Goal: Register for event/course

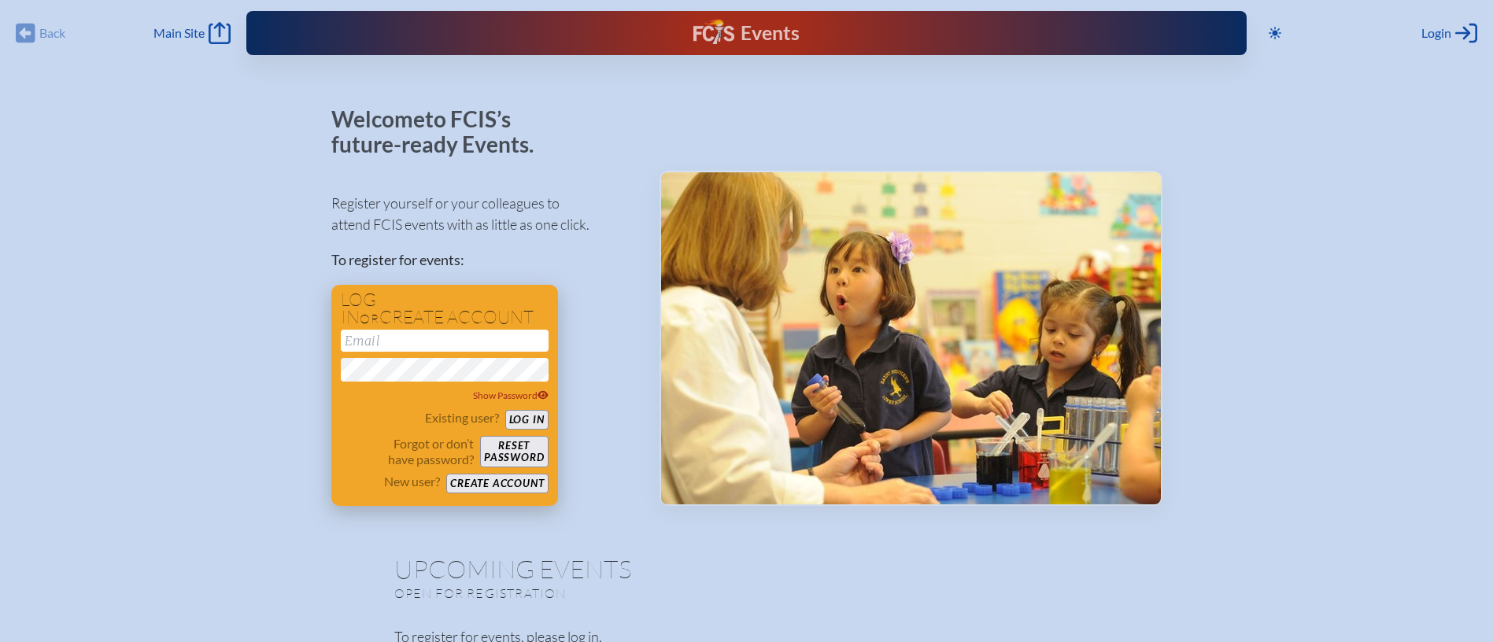
type input "[EMAIL_ADDRESS][DOMAIN_NAME]"
click at [529, 415] on button "Log in" at bounding box center [526, 420] width 43 height 20
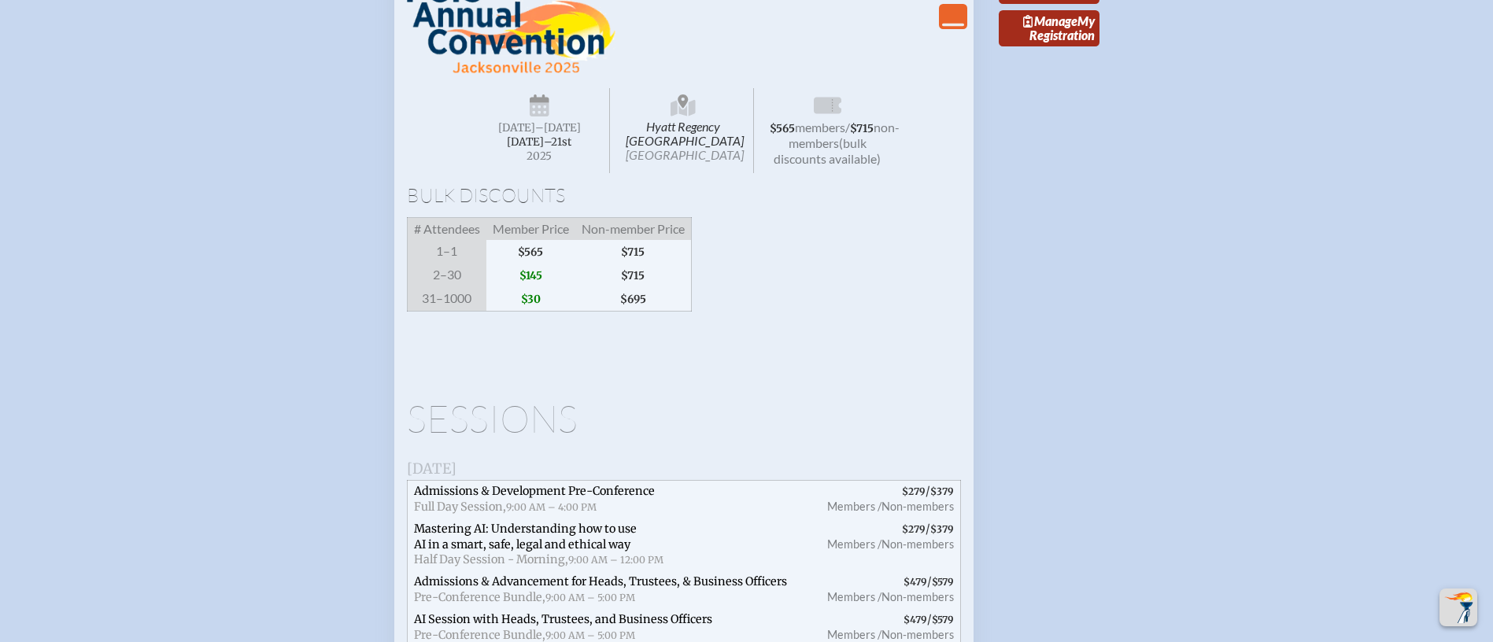
scroll to position [1652, 0]
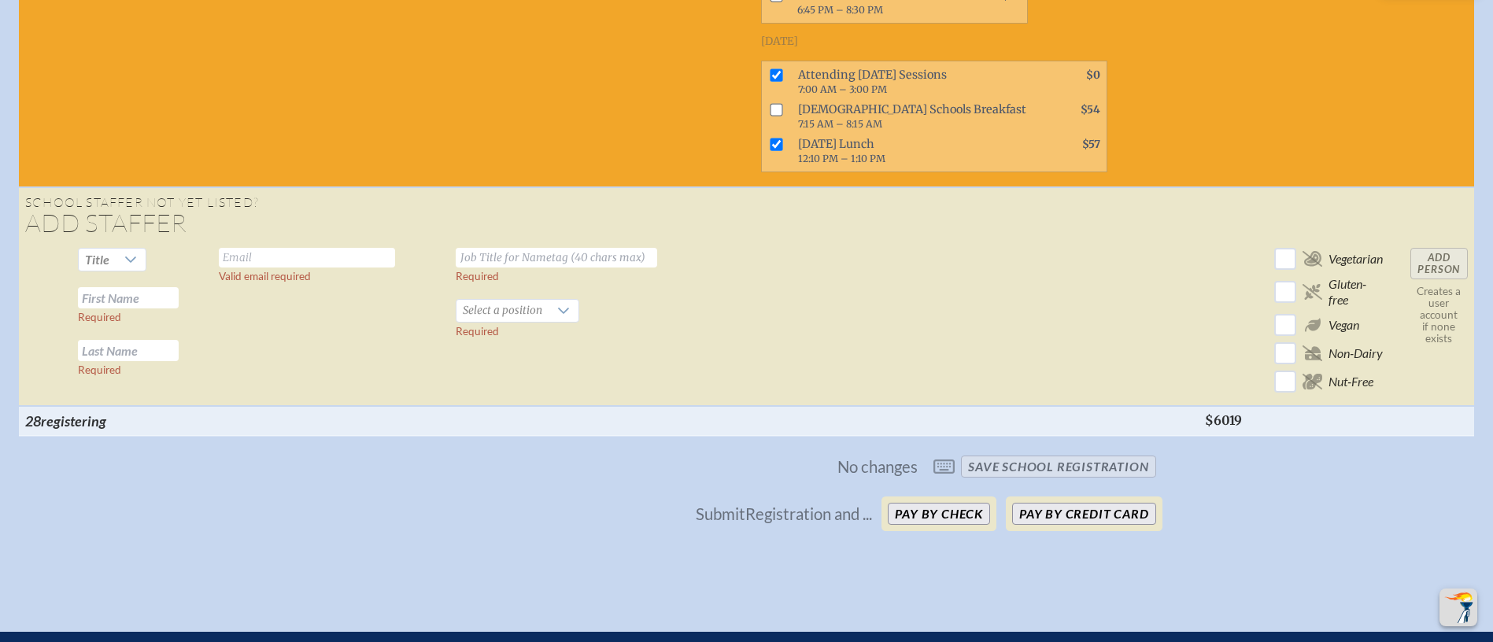
scroll to position [20184, 0]
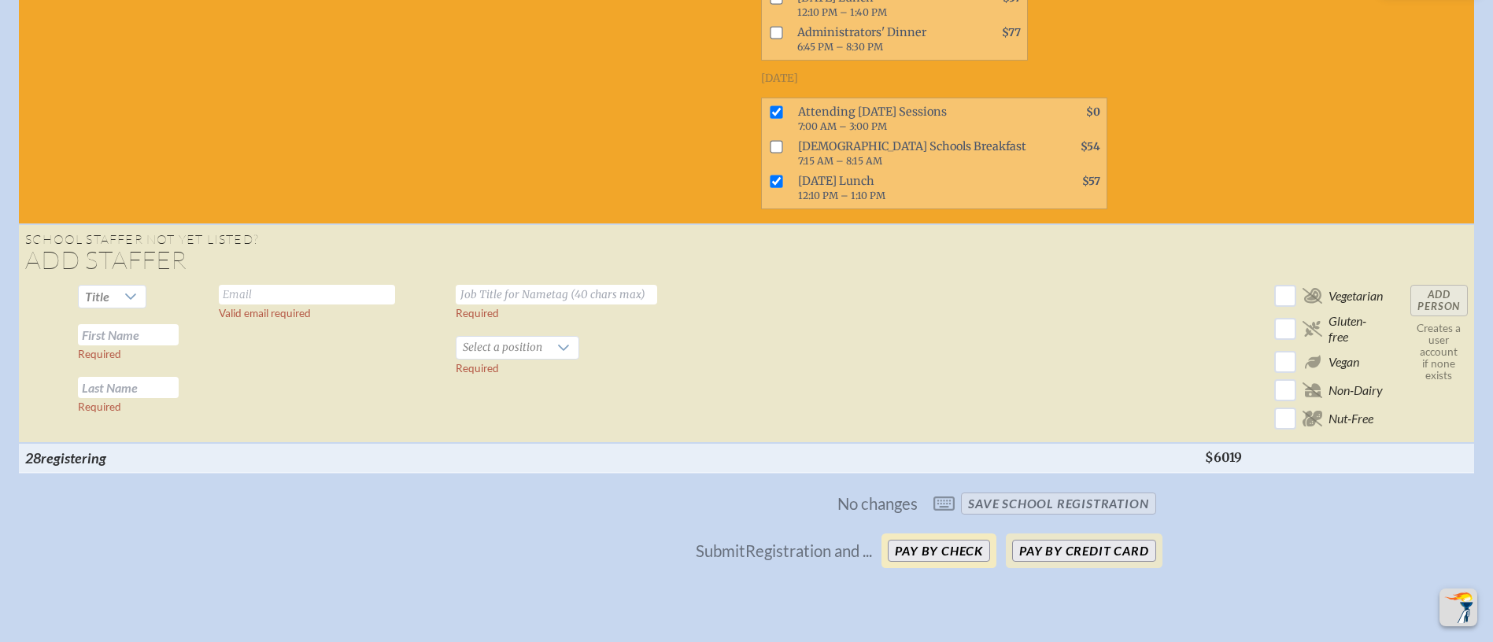
click at [951, 540] on button "Pay by Check" at bounding box center [939, 551] width 102 height 22
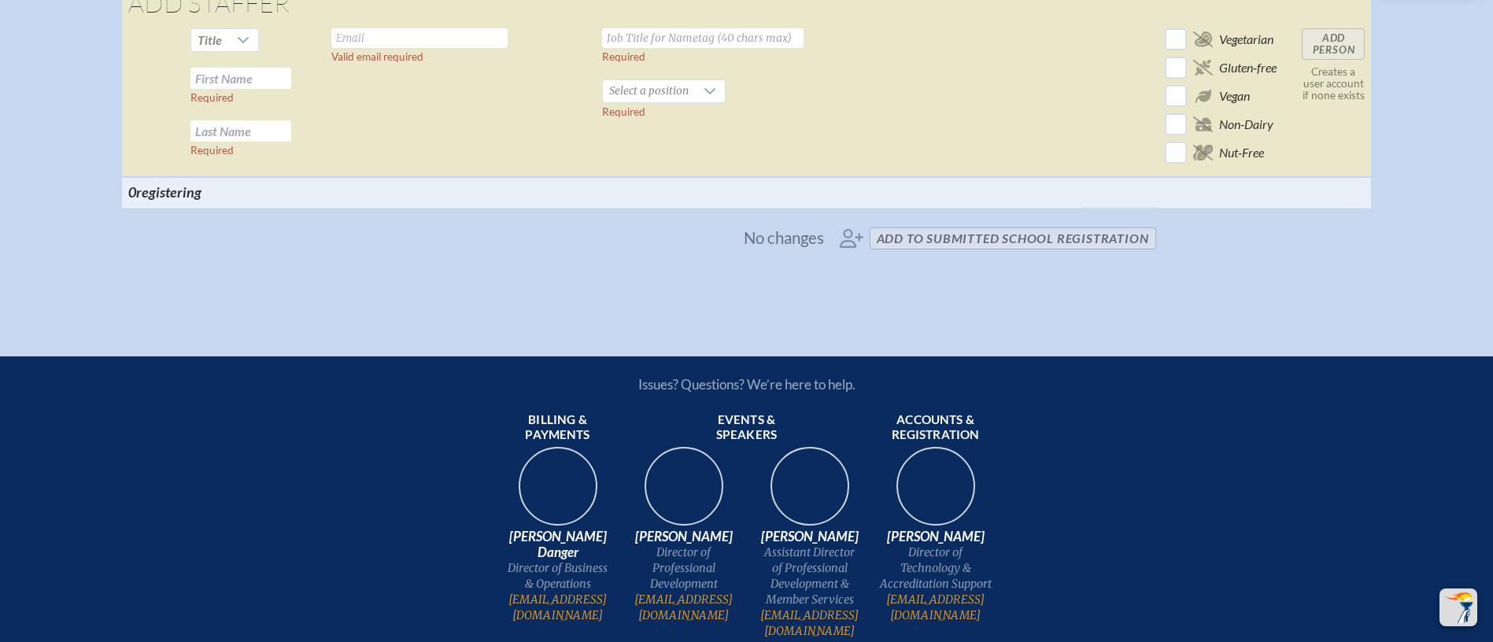
scroll to position [4013, 0]
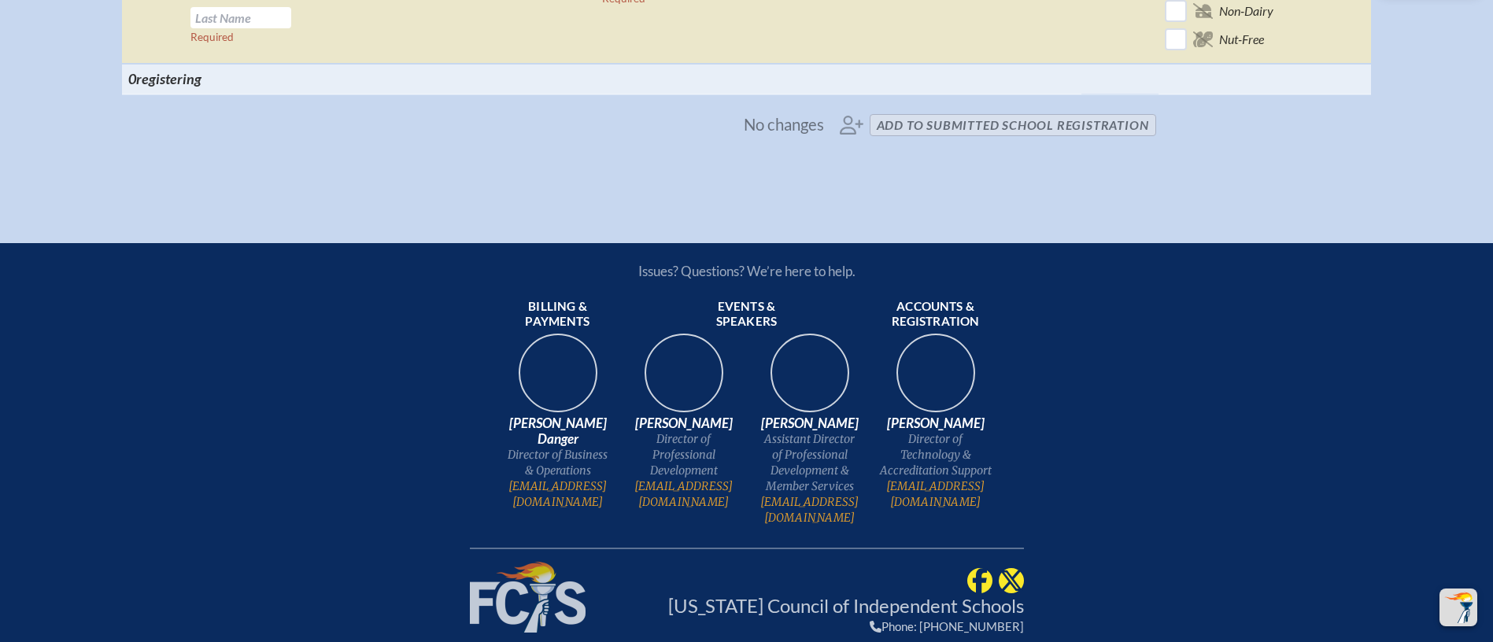
click at [994, 142] on span "No changes add to submitted School Registration" at bounding box center [746, 125] width 831 height 35
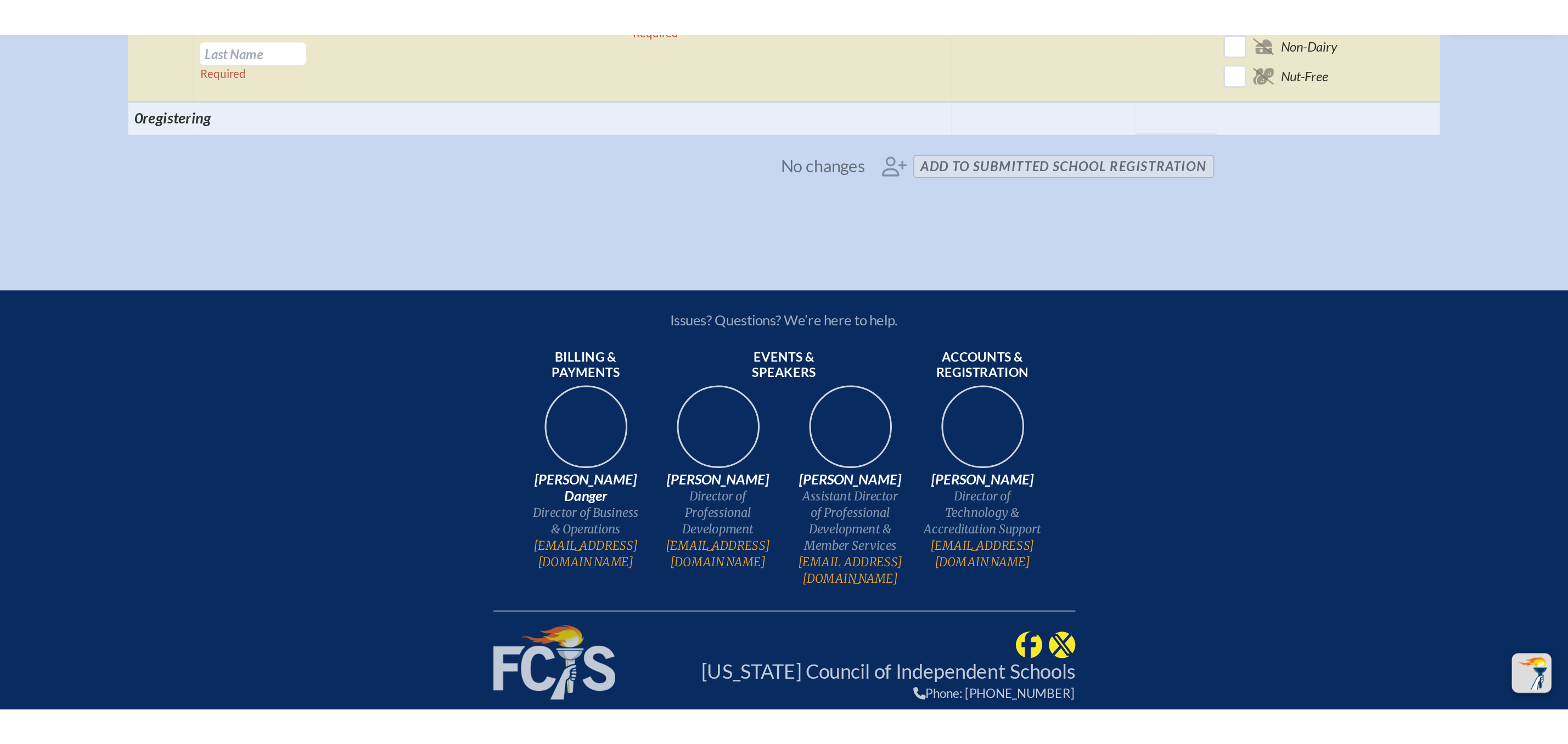
scroll to position [2560, 0]
